Goal: Information Seeking & Learning: Learn about a topic

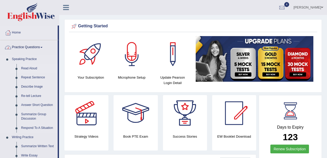
click at [26, 65] on link "Read Aloud" at bounding box center [38, 68] width 39 height 9
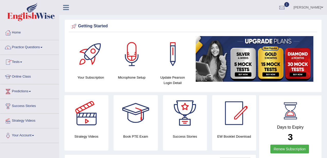
click at [29, 49] on link "Practice Questions" at bounding box center [29, 46] width 59 height 13
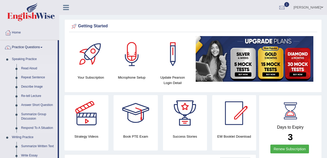
click at [33, 64] on link "Read Aloud" at bounding box center [38, 68] width 39 height 9
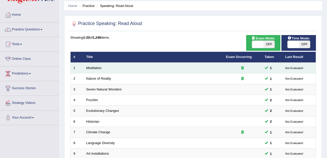
scroll to position [34, 0]
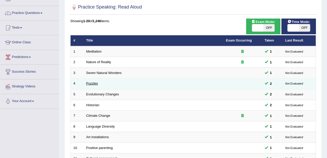
click at [97, 84] on link "Puzzles" at bounding box center [92, 83] width 12 height 4
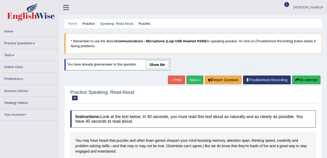
click at [155, 66] on link "show me" at bounding box center [157, 64] width 22 height 9
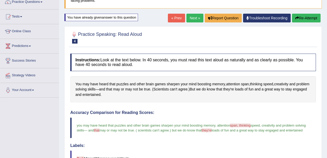
scroll to position [27, 0]
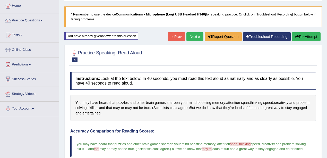
click at [194, 36] on link "Next »" at bounding box center [194, 36] width 17 height 9
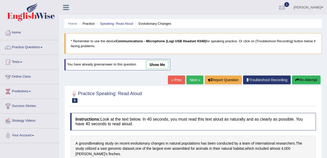
click at [160, 64] on link "show me" at bounding box center [157, 64] width 22 height 9
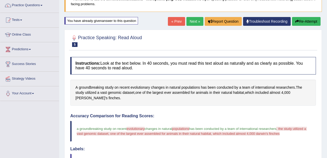
scroll to position [17, 0]
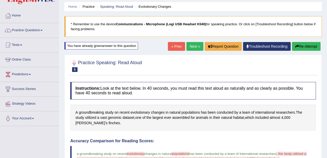
click at [302, 48] on button "Re-Attempt" at bounding box center [306, 46] width 29 height 9
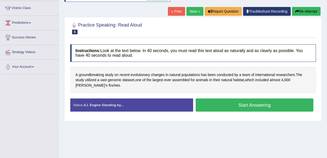
drag, startPoint x: 265, startPoint y: 102, endPoint x: 261, endPoint y: 102, distance: 3.4
click at [264, 103] on button "Start Answering" at bounding box center [254, 104] width 118 height 13
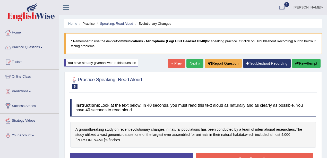
click at [315, 63] on button "Re-Attempt" at bounding box center [306, 63] width 29 height 9
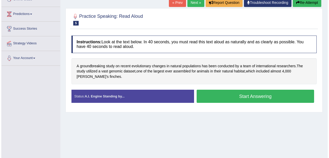
scroll to position [103, 0]
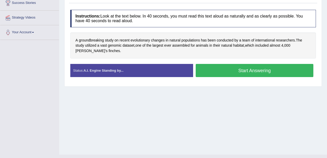
click at [246, 70] on button "Start Answering" at bounding box center [254, 70] width 118 height 13
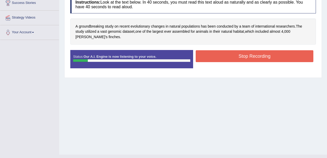
click at [270, 56] on button "Stop Recording" at bounding box center [254, 56] width 118 height 12
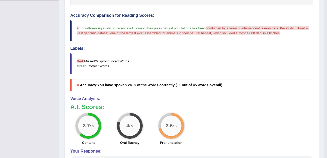
scroll to position [137, 0]
